Goal: Find specific page/section: Find specific page/section

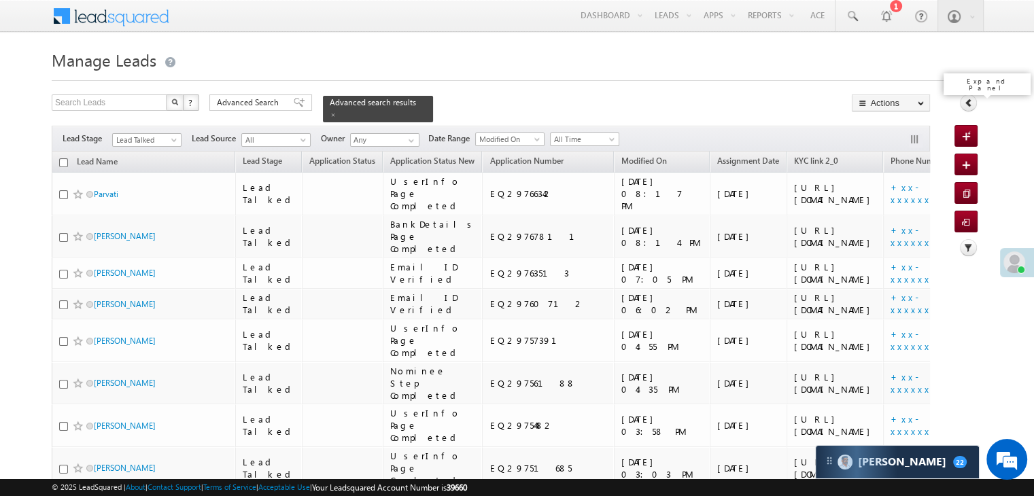
click at [969, 100] on icon at bounding box center [969, 103] width 10 height 10
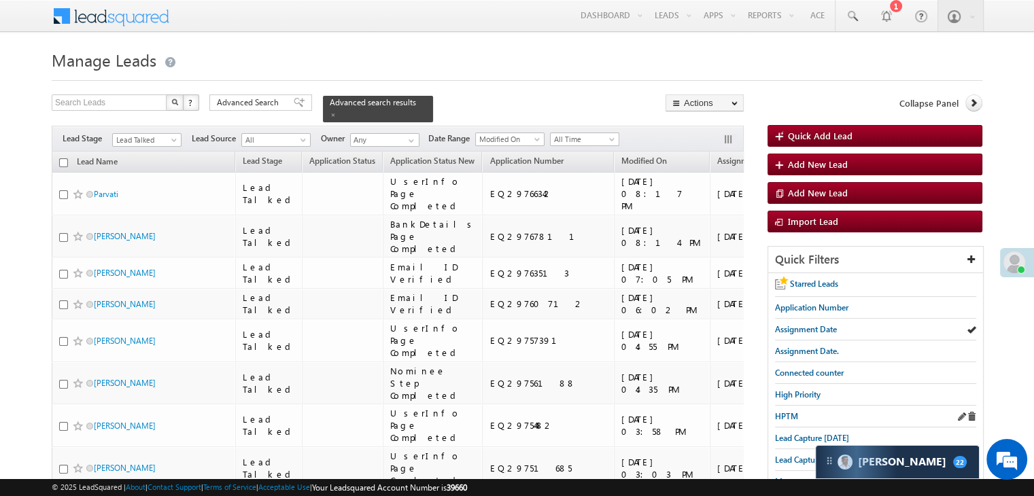
scroll to position [136, 0]
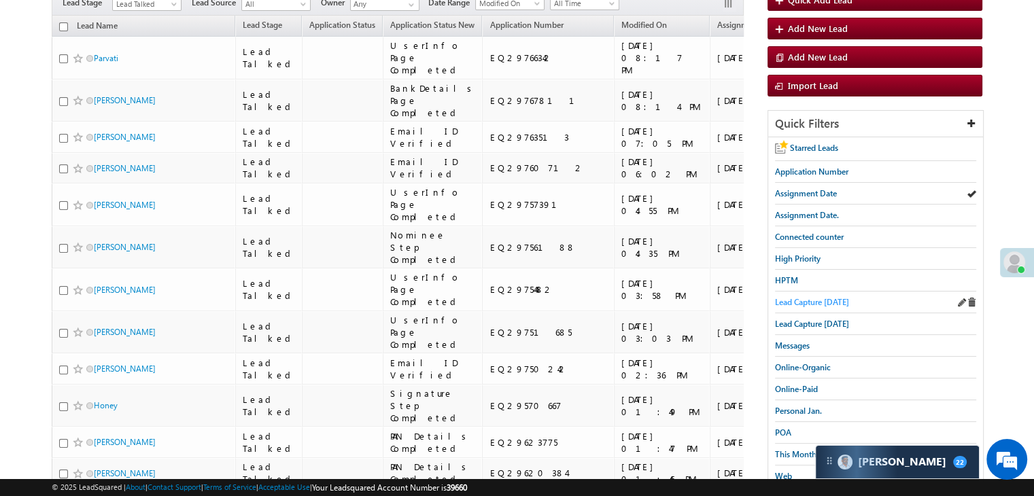
click at [830, 297] on span "Lead Capture [DATE]" at bounding box center [812, 302] width 74 height 10
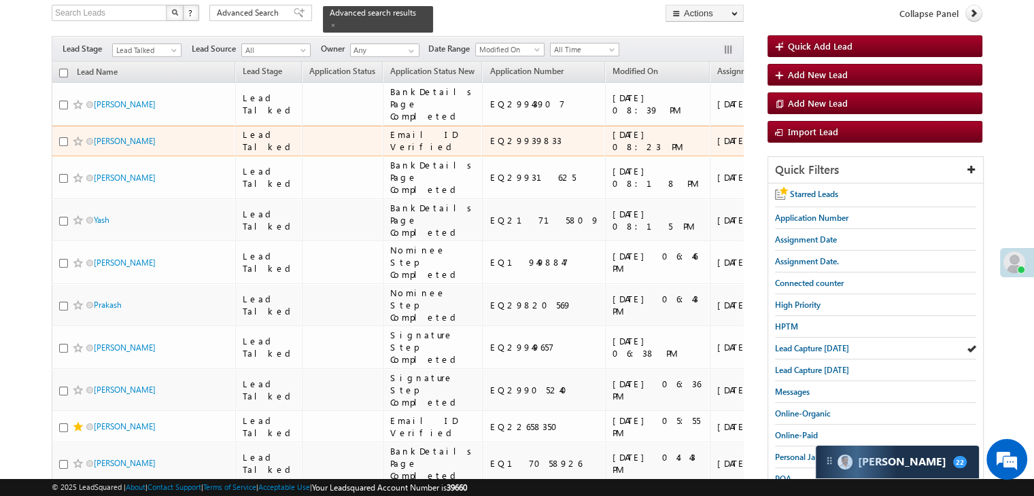
scroll to position [0, 0]
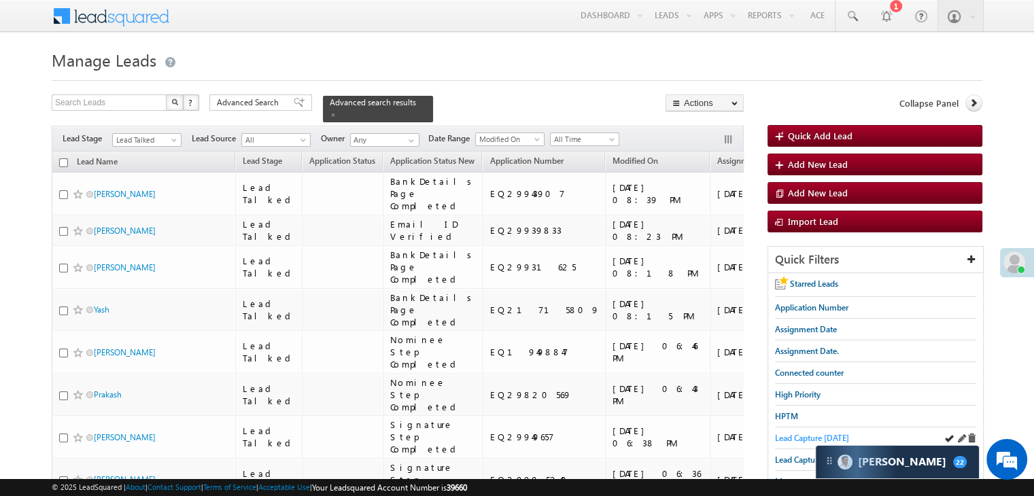
click at [803, 436] on span "Lead Capture [DATE]" at bounding box center [812, 438] width 74 height 10
click at [337, 112] on span at bounding box center [333, 115] width 7 height 7
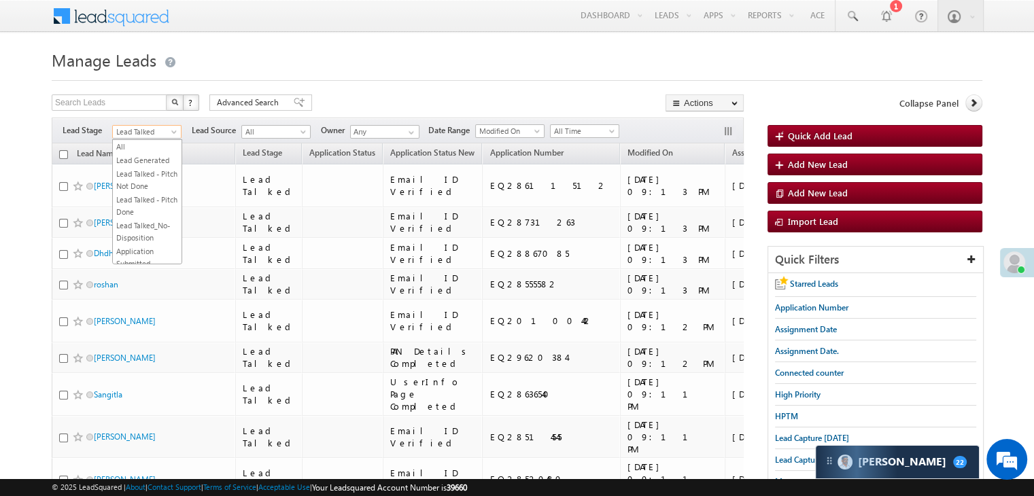
click at [139, 137] on span "Lead Talked" at bounding box center [145, 132] width 65 height 12
click at [158, 148] on link "All" at bounding box center [147, 147] width 69 height 12
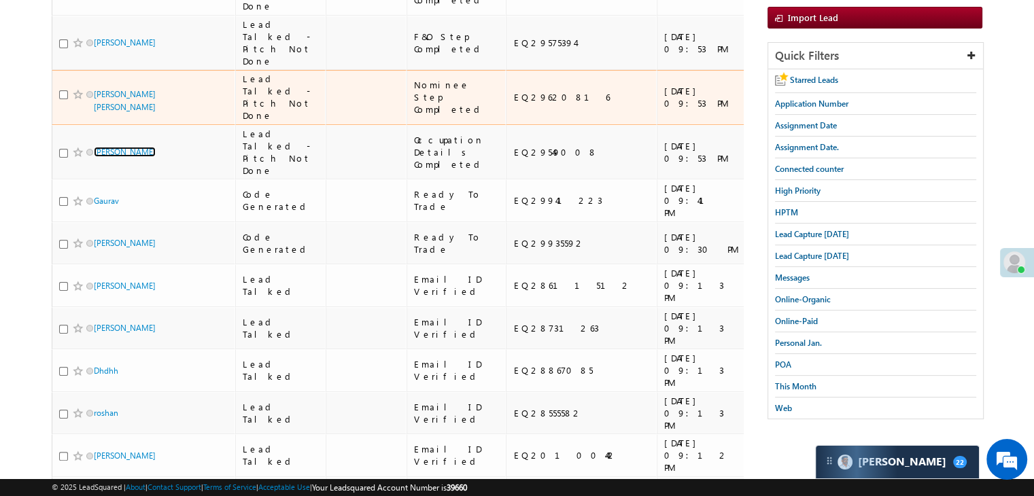
scroll to position [136, 0]
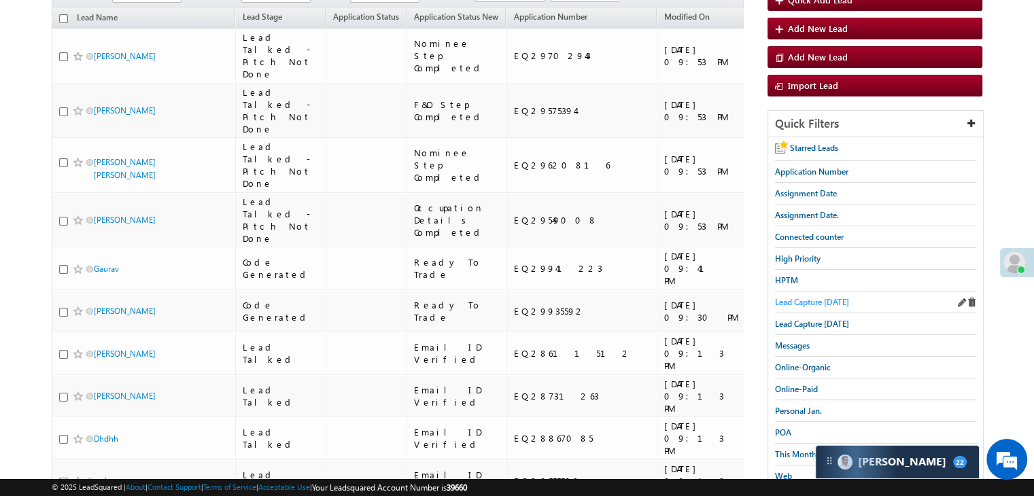
click at [828, 297] on span "Lead Capture [DATE]" at bounding box center [812, 302] width 74 height 10
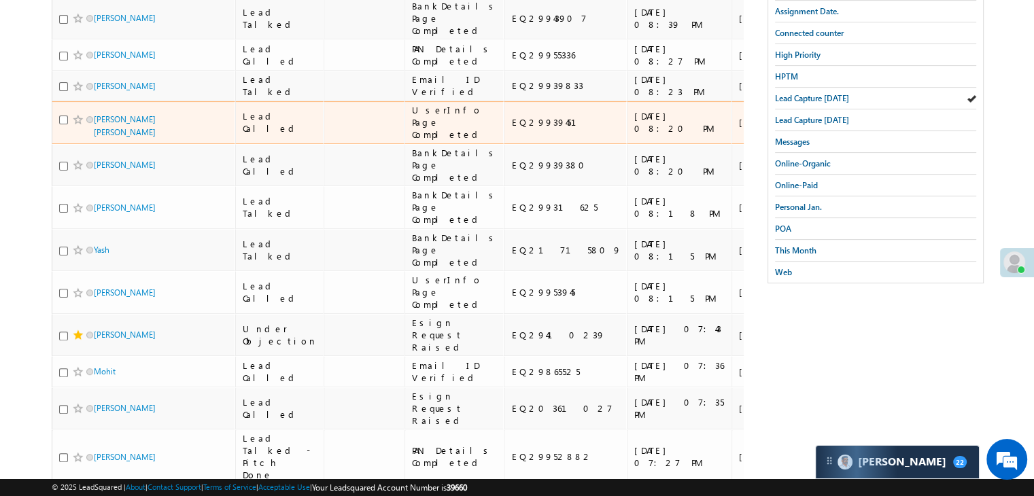
scroll to position [68, 0]
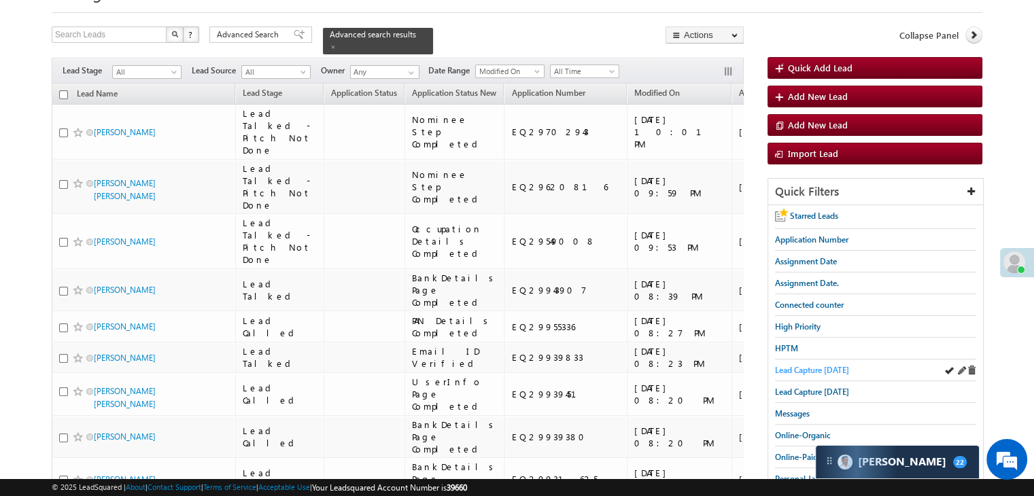
click at [822, 365] on span "Lead Capture [DATE]" at bounding box center [812, 370] width 74 height 10
